Goal: Communication & Community: Participate in discussion

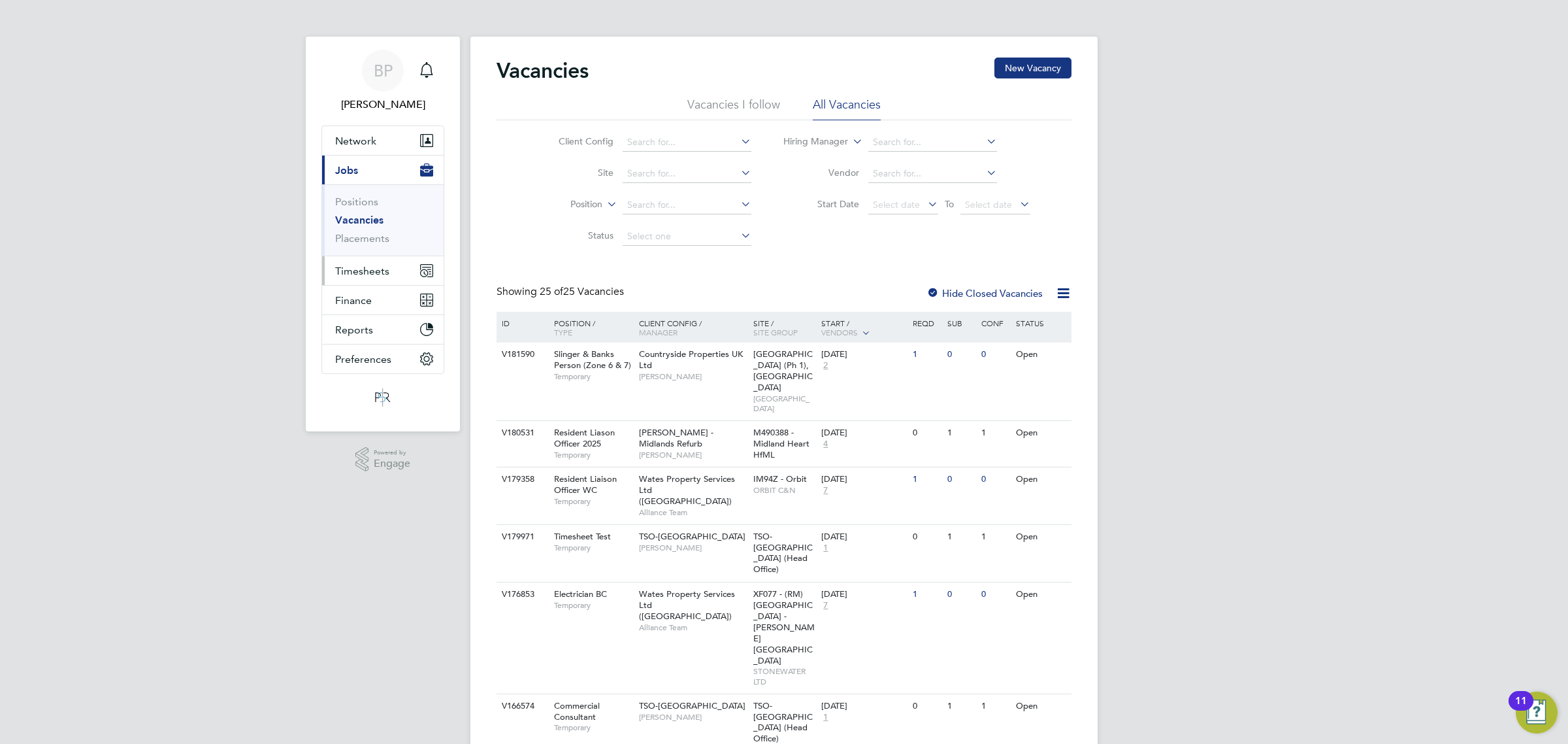
click at [361, 269] on span "Timesheets" at bounding box center [362, 271] width 55 height 12
click at [365, 233] on link "Timesheets" at bounding box center [362, 231] width 55 height 12
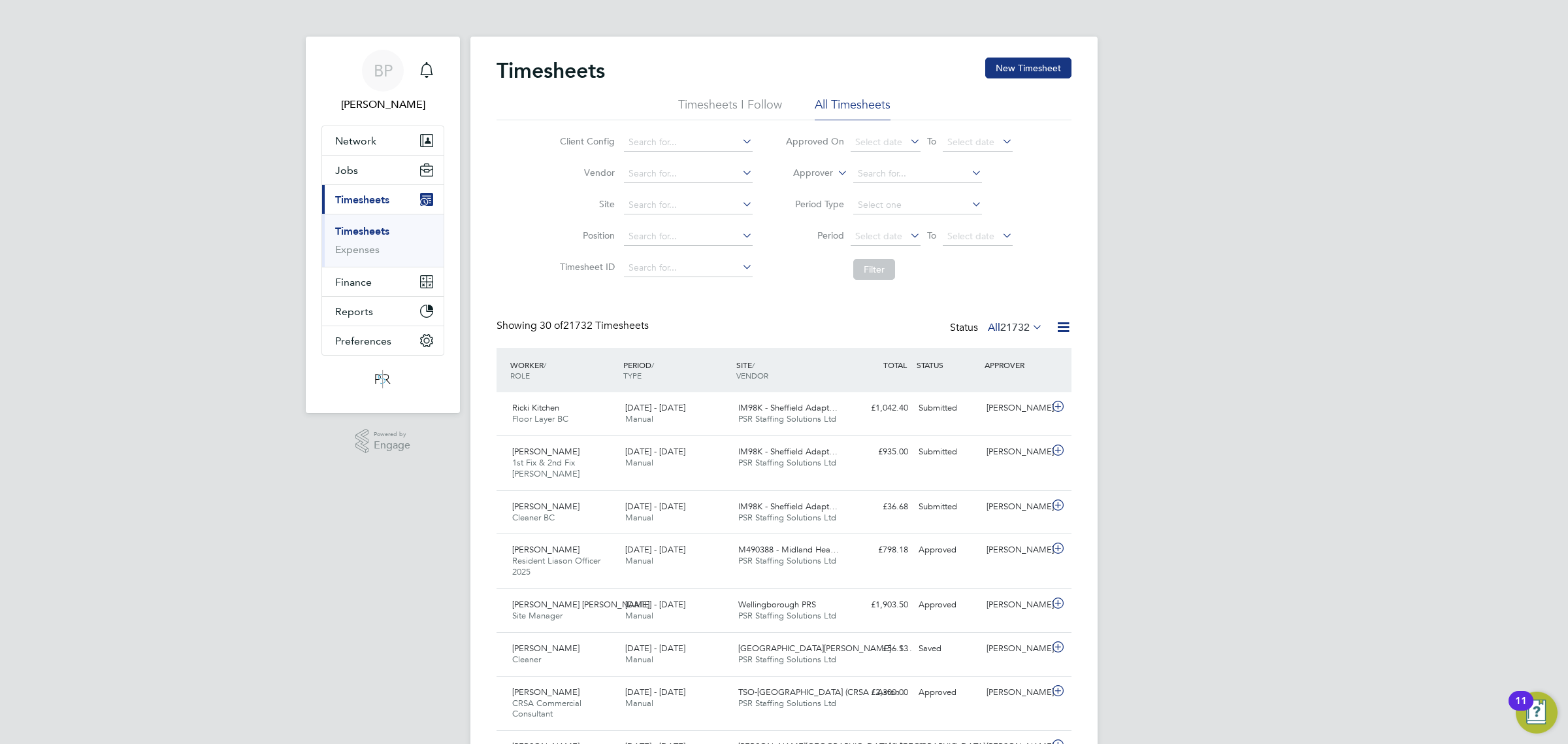
click at [824, 175] on label "Approver" at bounding box center [803, 174] width 58 height 13
click at [815, 181] on li "Worker" at bounding box center [800, 188] width 64 height 17
click at [860, 171] on input at bounding box center [918, 174] width 129 height 18
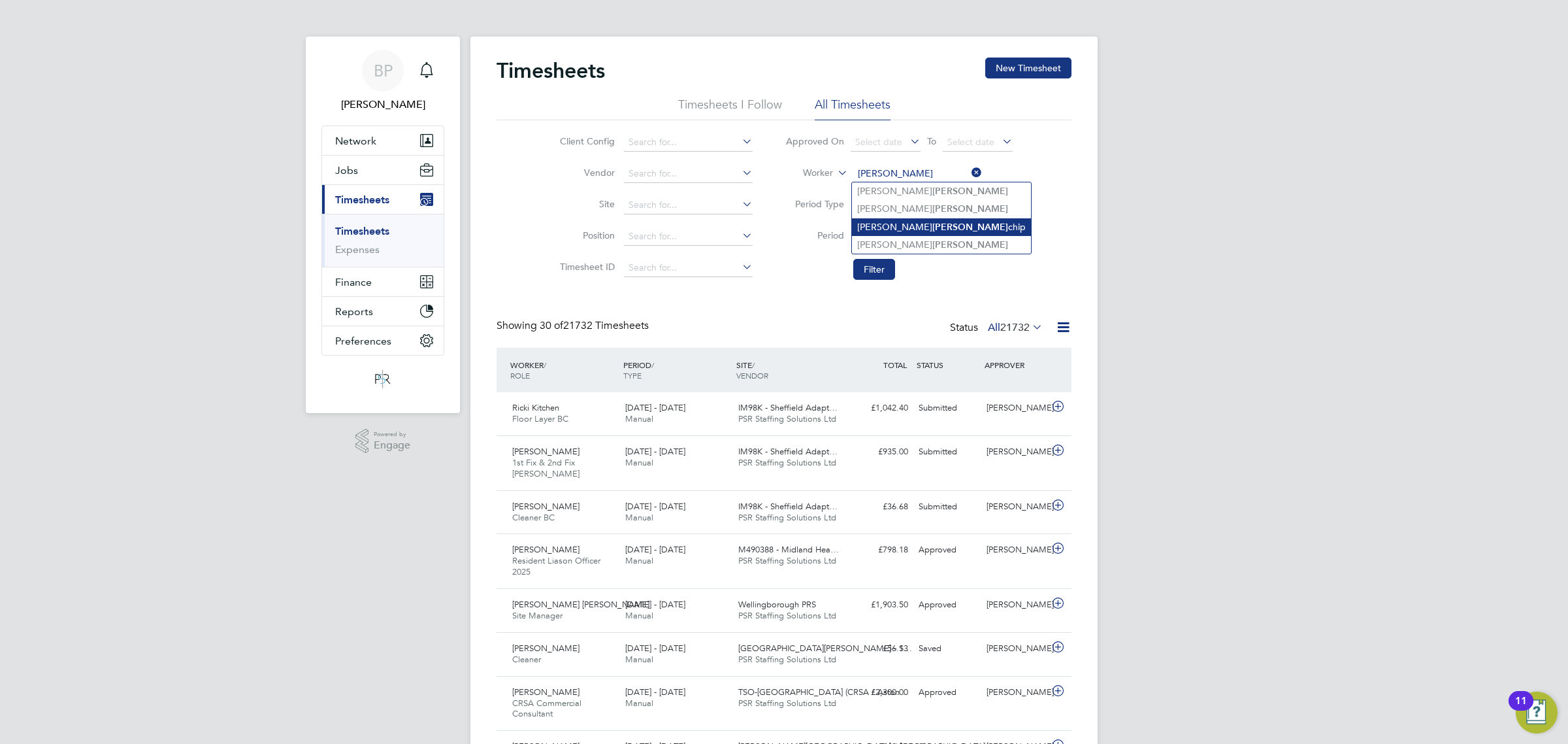
click at [933, 229] on b "[PERSON_NAME]" at bounding box center [970, 227] width 76 height 11
type input "[PERSON_NAME]"
click at [876, 272] on button "Filter" at bounding box center [875, 269] width 42 height 21
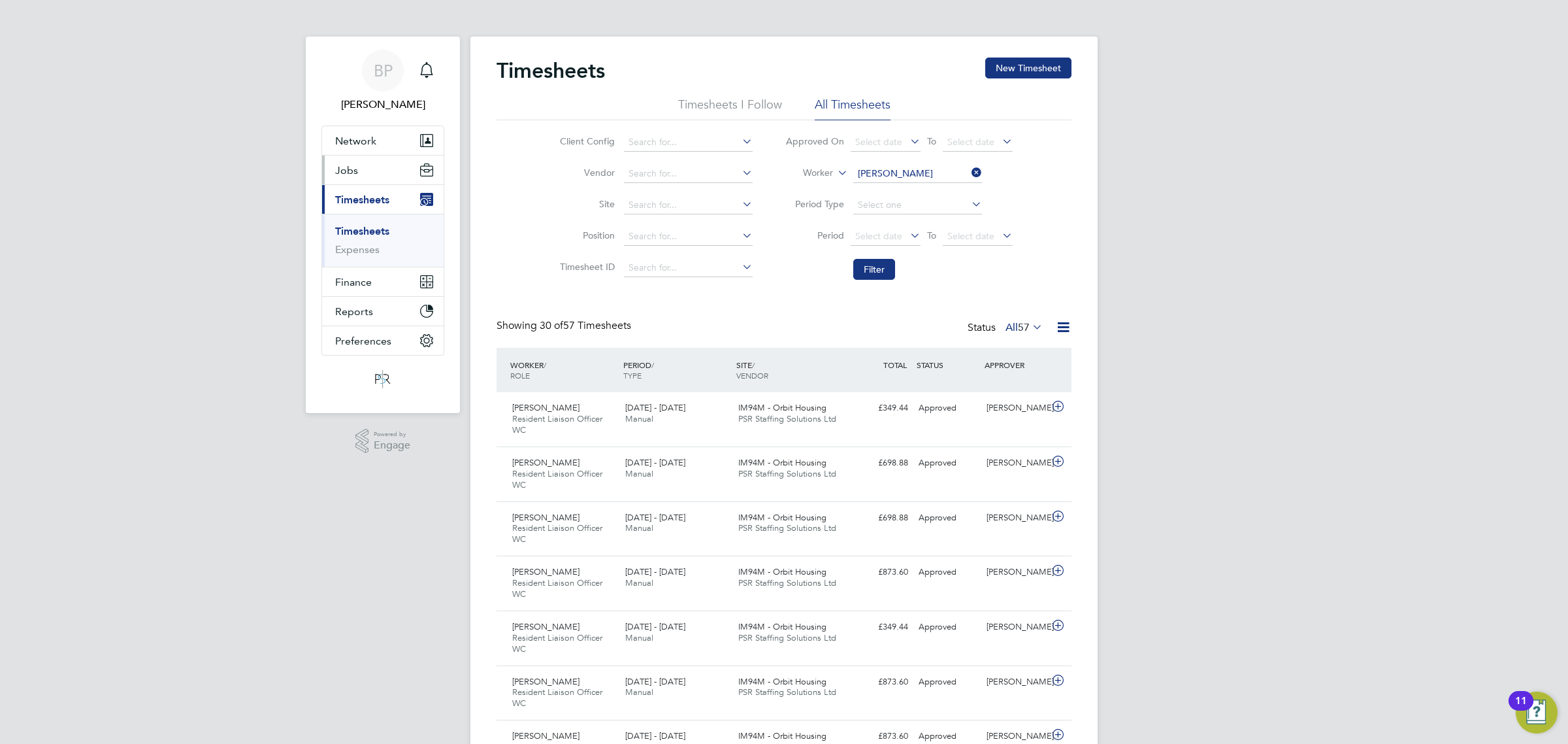
click at [346, 172] on span "Jobs" at bounding box center [346, 170] width 23 height 12
click at [367, 240] on link "Placements" at bounding box center [362, 238] width 55 height 12
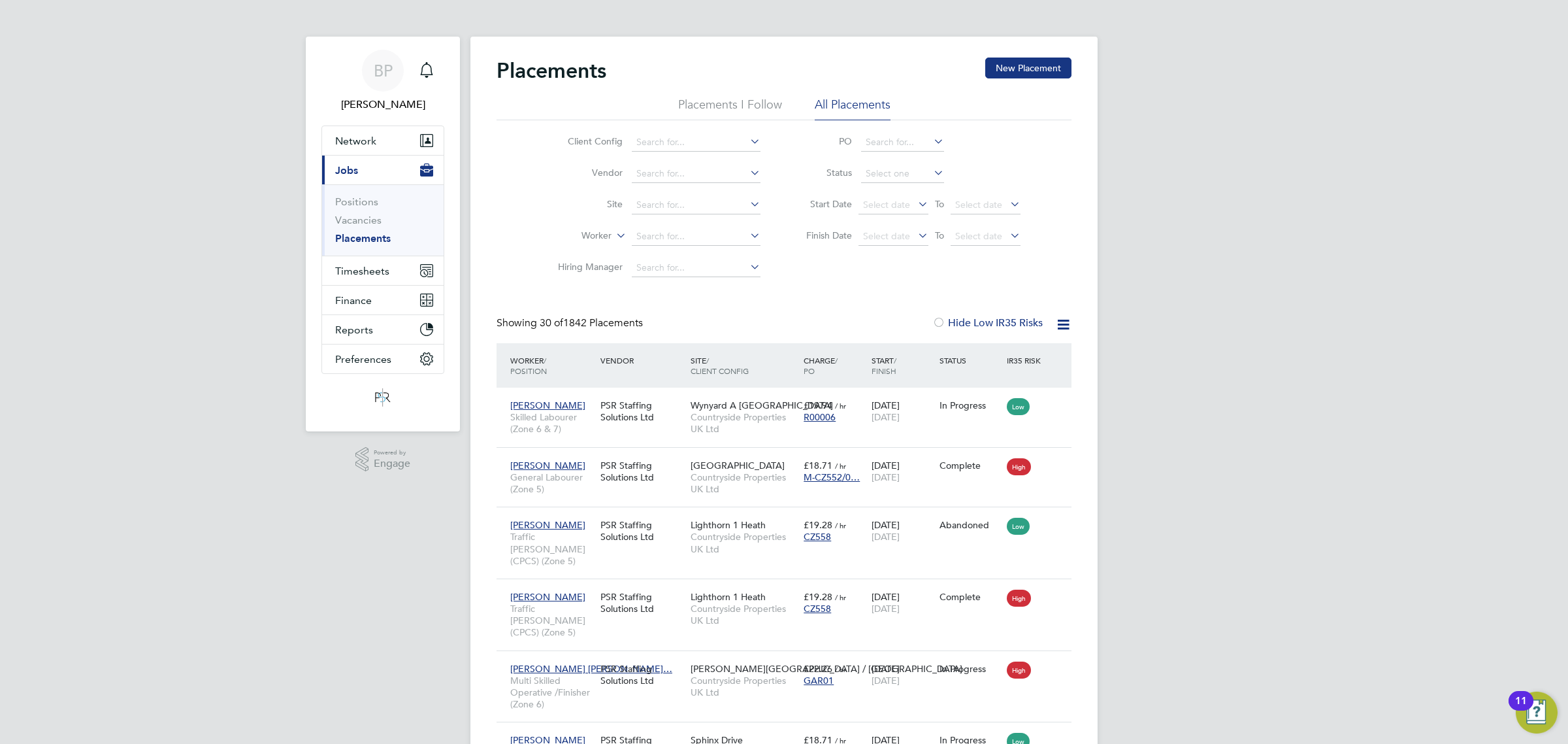
click at [607, 237] on label "Worker" at bounding box center [574, 236] width 75 height 13
click at [645, 236] on input at bounding box center [696, 237] width 129 height 18
click at [712, 257] on b "Millerchip" at bounding box center [733, 254] width 43 height 11
type input "[PERSON_NAME]"
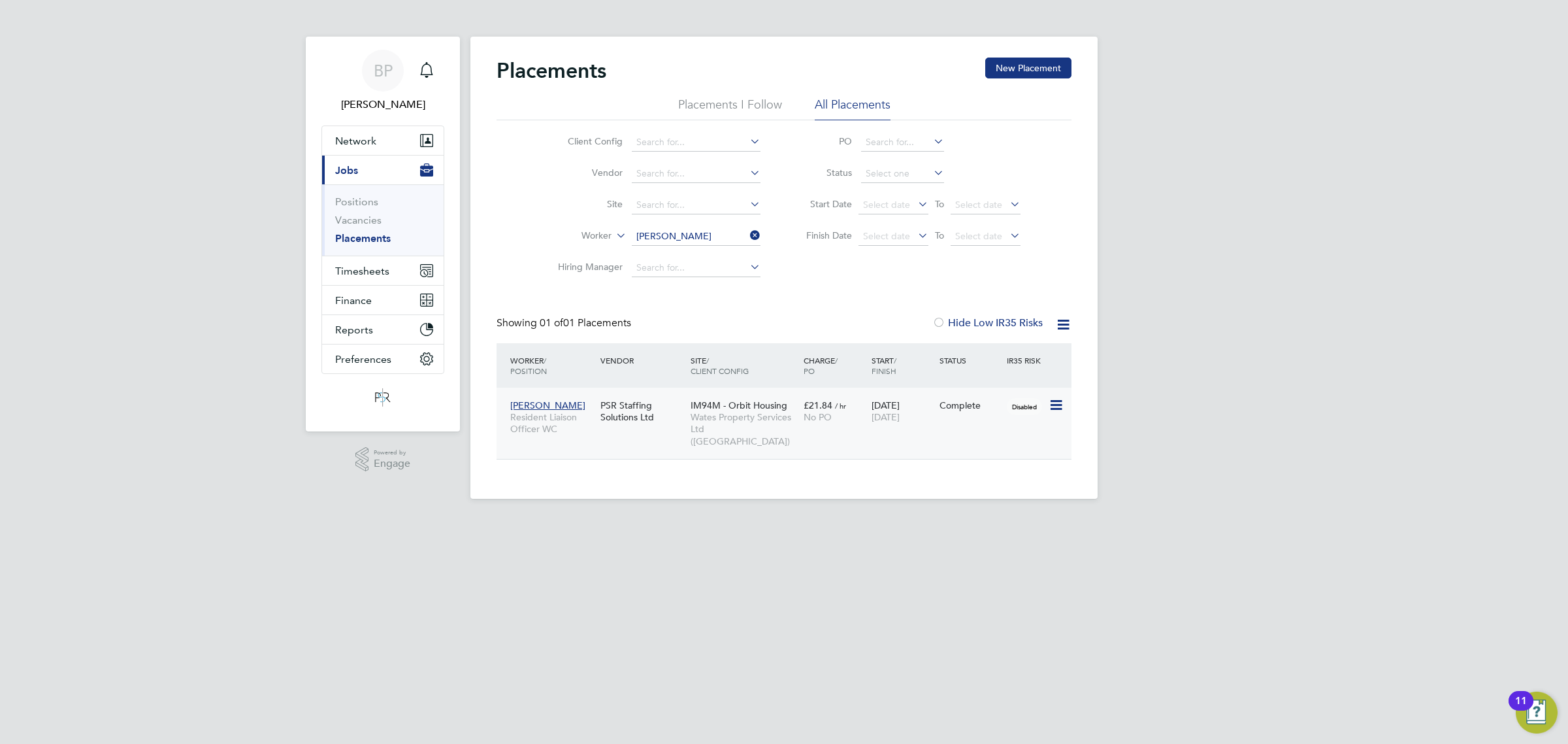
click at [1056, 402] on icon at bounding box center [1055, 406] width 13 height 16
click at [1161, 449] on div "BP [PERSON_NAME] Notifications Applications: Network Team Members Businesses Si…" at bounding box center [784, 260] width 1568 height 519
click at [1053, 405] on icon at bounding box center [1055, 406] width 13 height 16
click at [781, 407] on span "IM94M - Orbit Housing" at bounding box center [739, 406] width 97 height 12
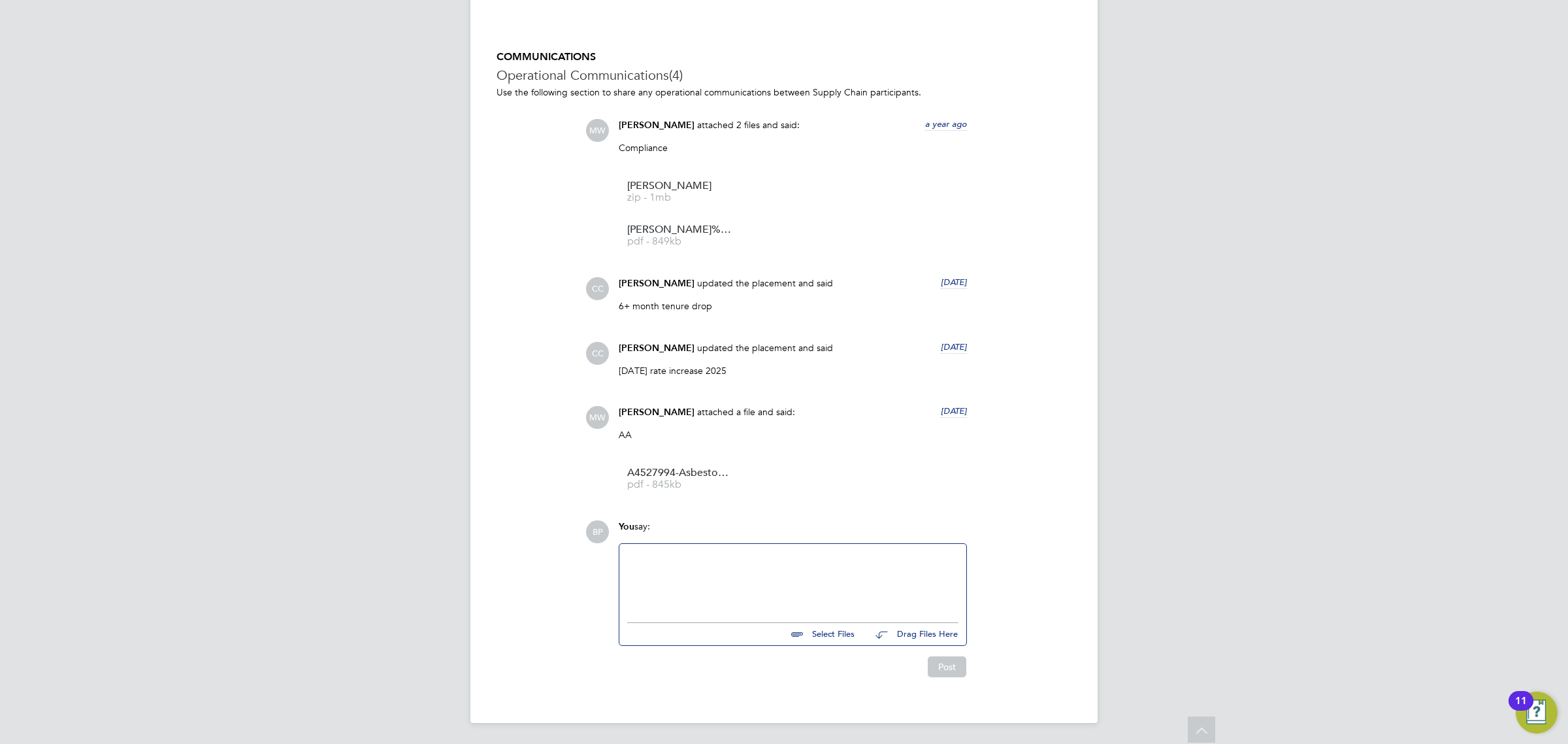
click at [674, 566] on div at bounding box center [793, 580] width 331 height 57
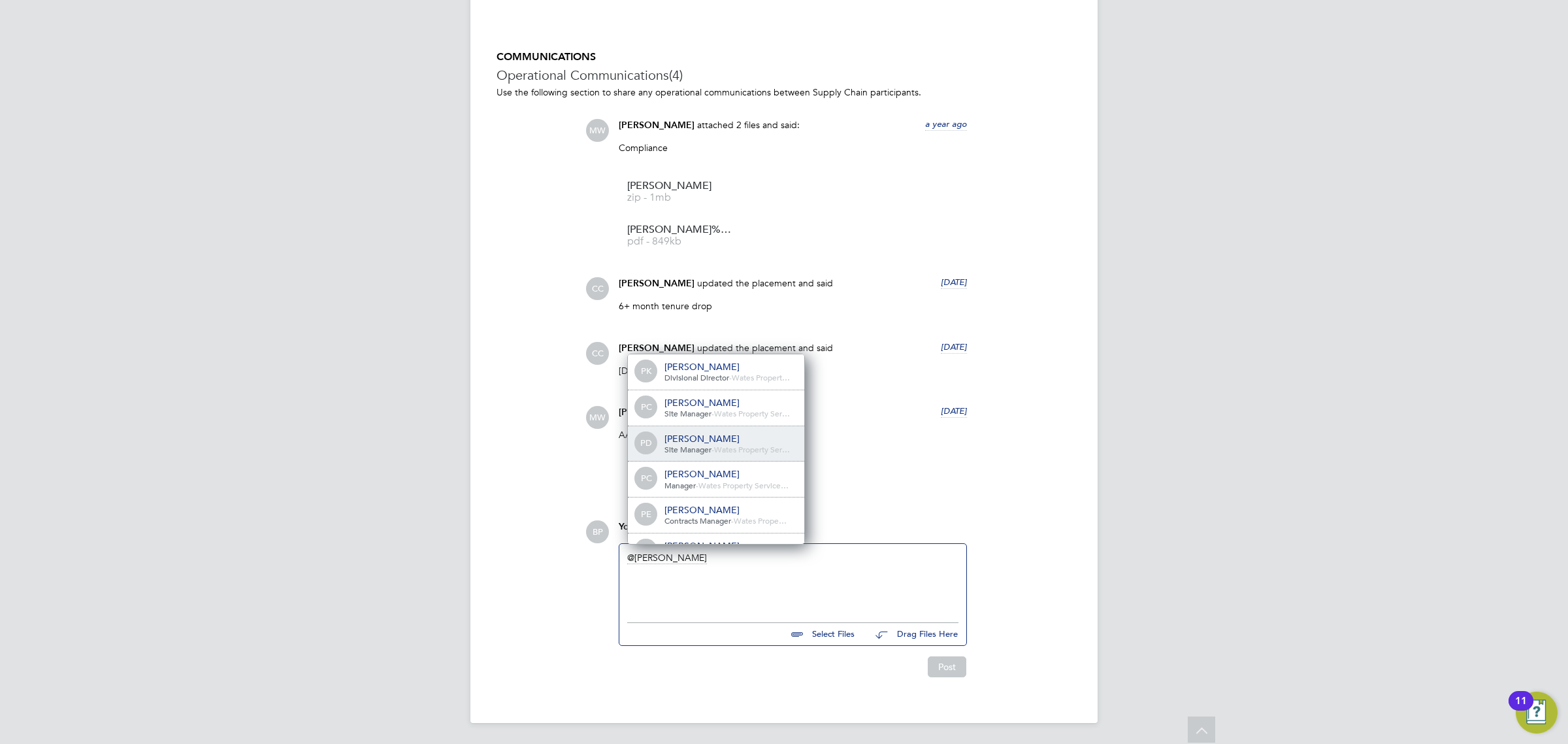
click at [743, 444] on div "[PERSON_NAME]" at bounding box center [729, 438] width 131 height 12
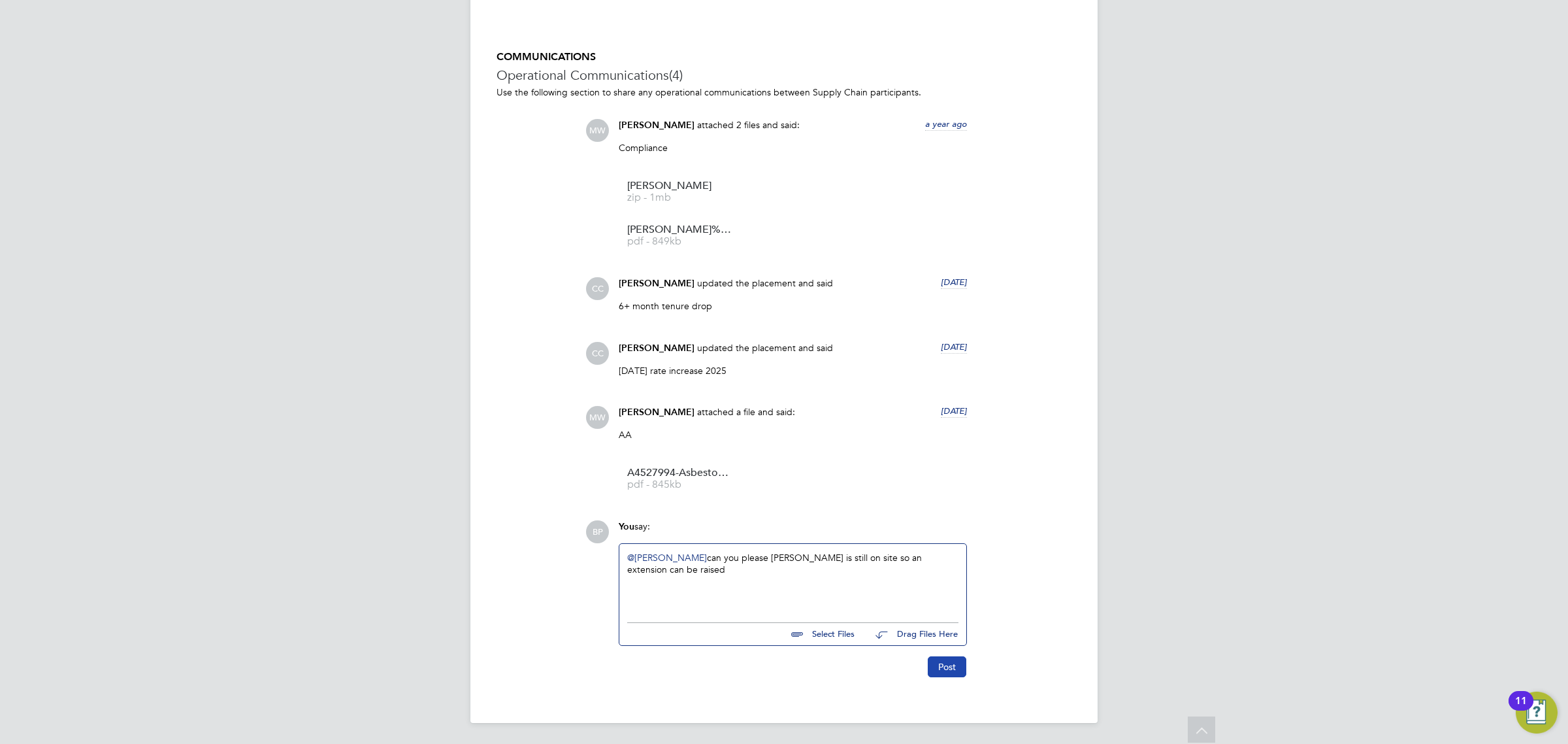
click at [955, 663] on button "Post" at bounding box center [947, 666] width 39 height 21
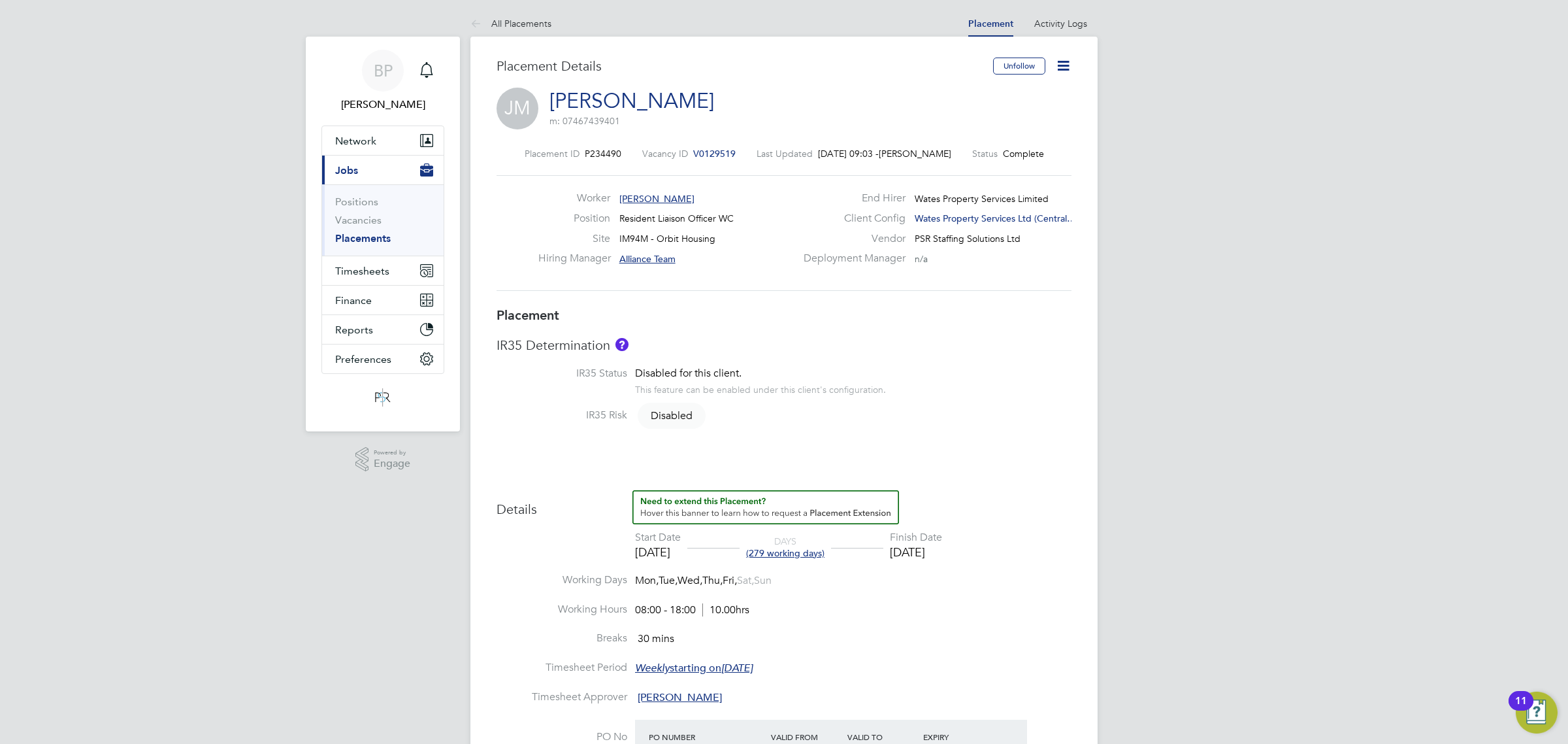
click at [367, 239] on link "Placements" at bounding box center [363, 238] width 56 height 12
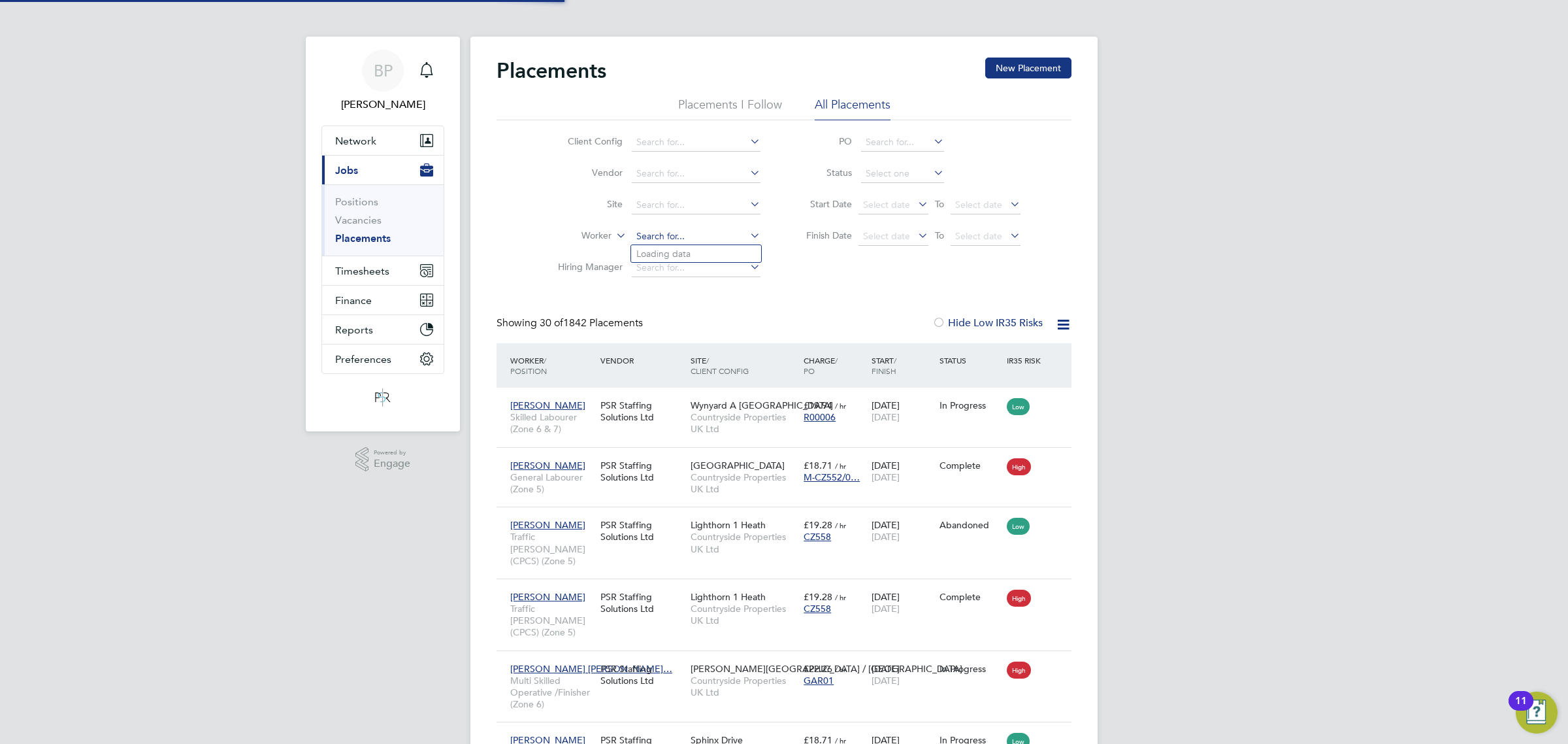
scroll to position [50, 113]
click at [643, 236] on input at bounding box center [696, 237] width 129 height 18
click at [689, 260] on li "Martin Mc cabe" at bounding box center [696, 254] width 130 height 18
type input "[PERSON_NAME]"
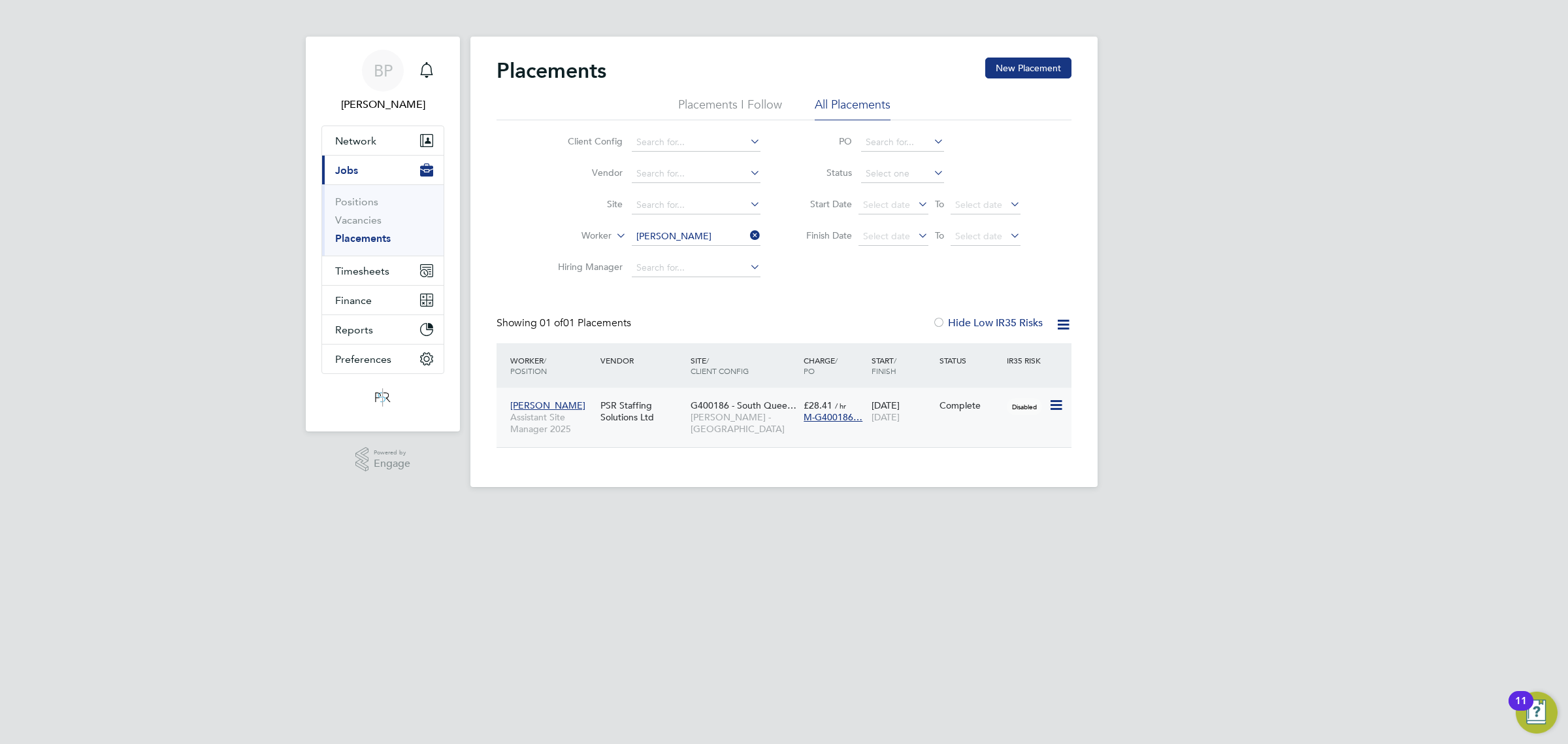
click at [948, 412] on div "Complete" at bounding box center [970, 406] width 68 height 25
